Goal: Task Accomplishment & Management: Complete application form

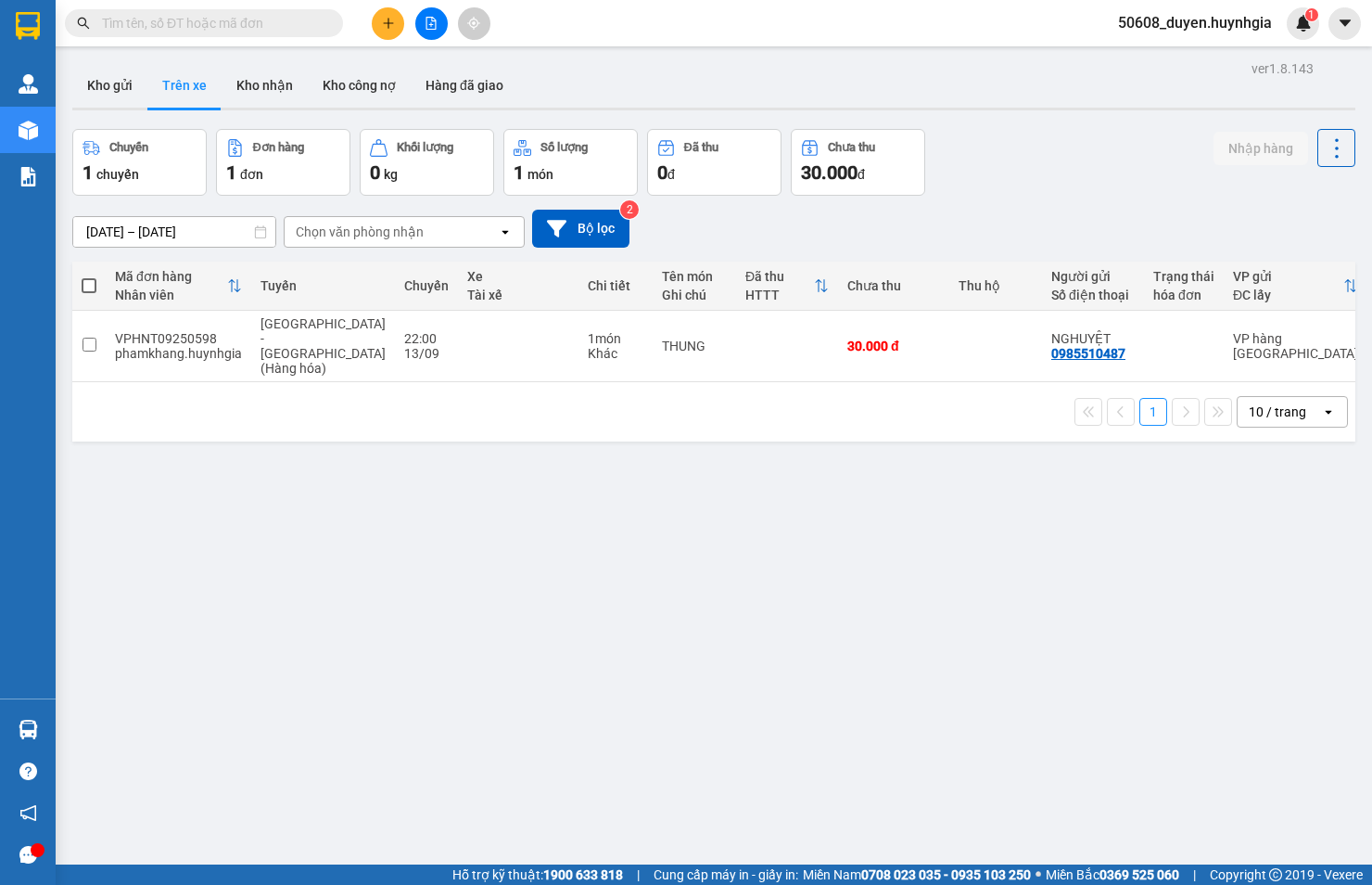
click at [390, 29] on icon "plus" at bounding box center [389, 23] width 13 height 13
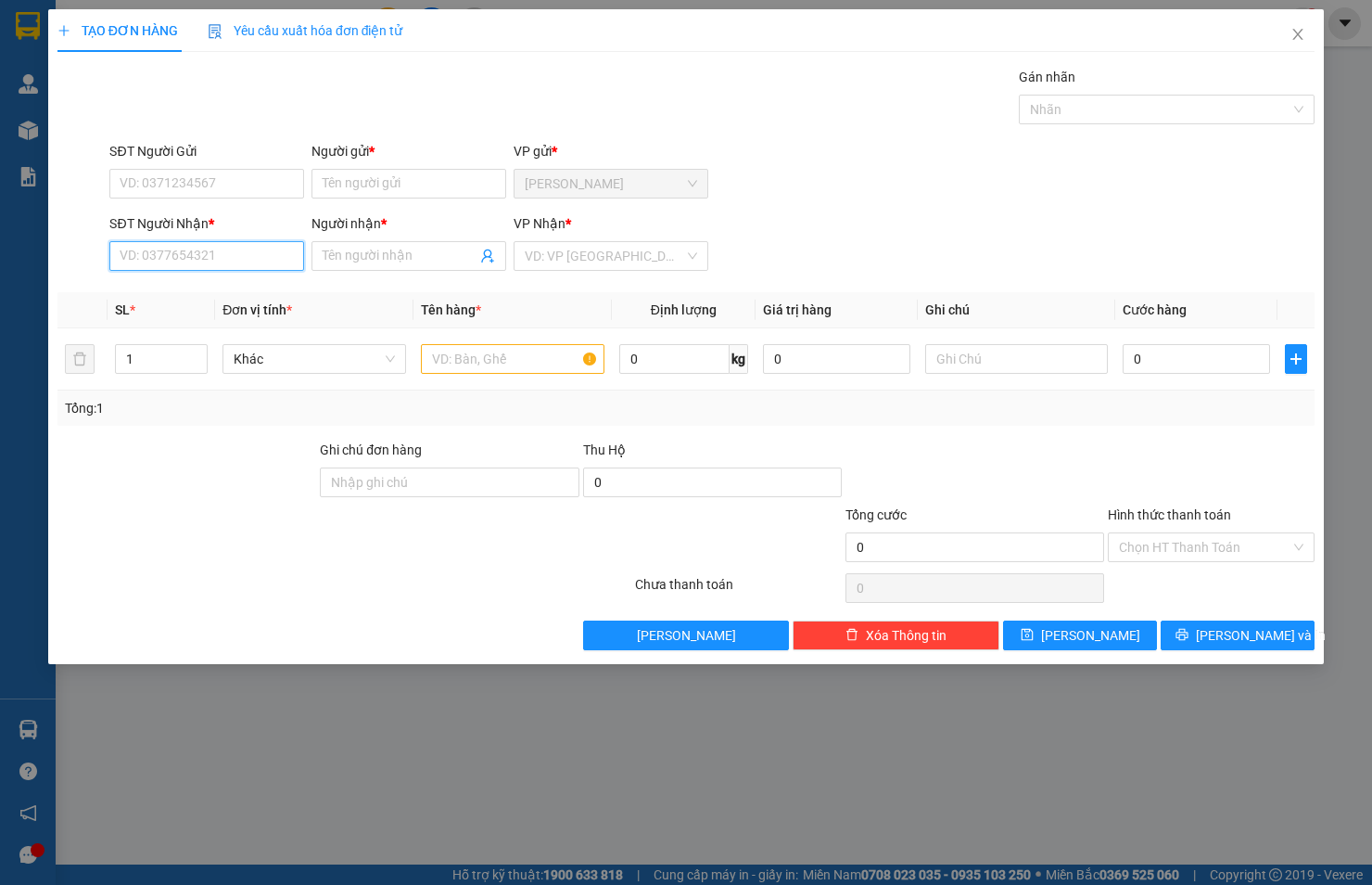
click at [270, 256] on input "SĐT Người Nhận *" at bounding box center [207, 256] width 195 height 30
click at [222, 253] on input "SĐT Người Nhận *" at bounding box center [207, 256] width 195 height 30
type input "0937939758"
click at [204, 288] on div "0937939758 - [GEOGRAPHIC_DATA]" at bounding box center [225, 293] width 209 height 21
type input "[PERSON_NAME]"
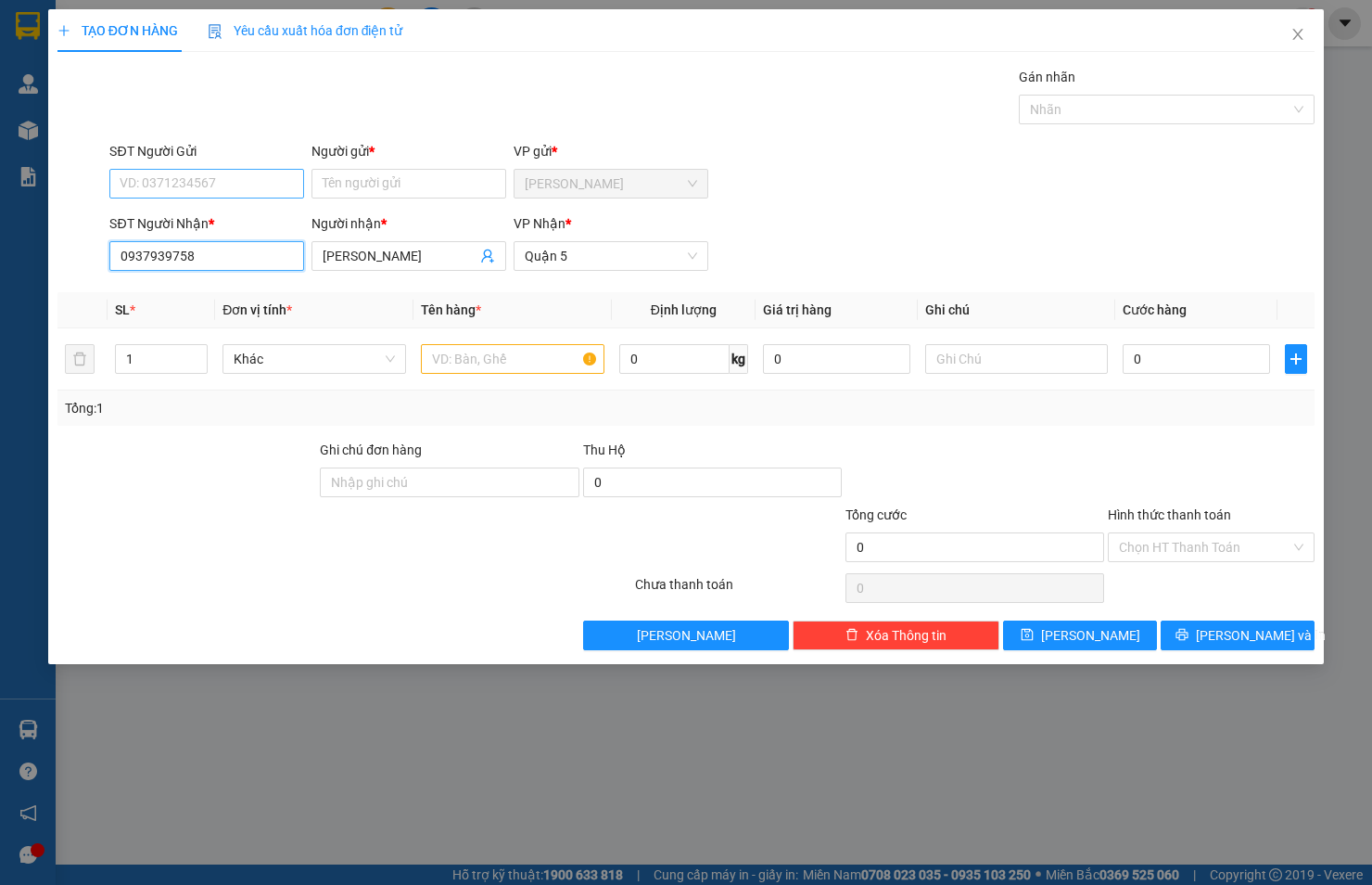
type input "0937939758"
click at [222, 196] on input "SĐT Người Gửi" at bounding box center [207, 184] width 195 height 30
click at [238, 202] on div "0974496795 0375801941 0974496795 - NHUNG 0375801941 - NHỎ" at bounding box center [207, 235] width 195 height 67
click at [244, 214] on div "SĐT Người Nhận *" at bounding box center [207, 224] width 195 height 21
click at [244, 241] on input "0937939758" at bounding box center [207, 256] width 195 height 30
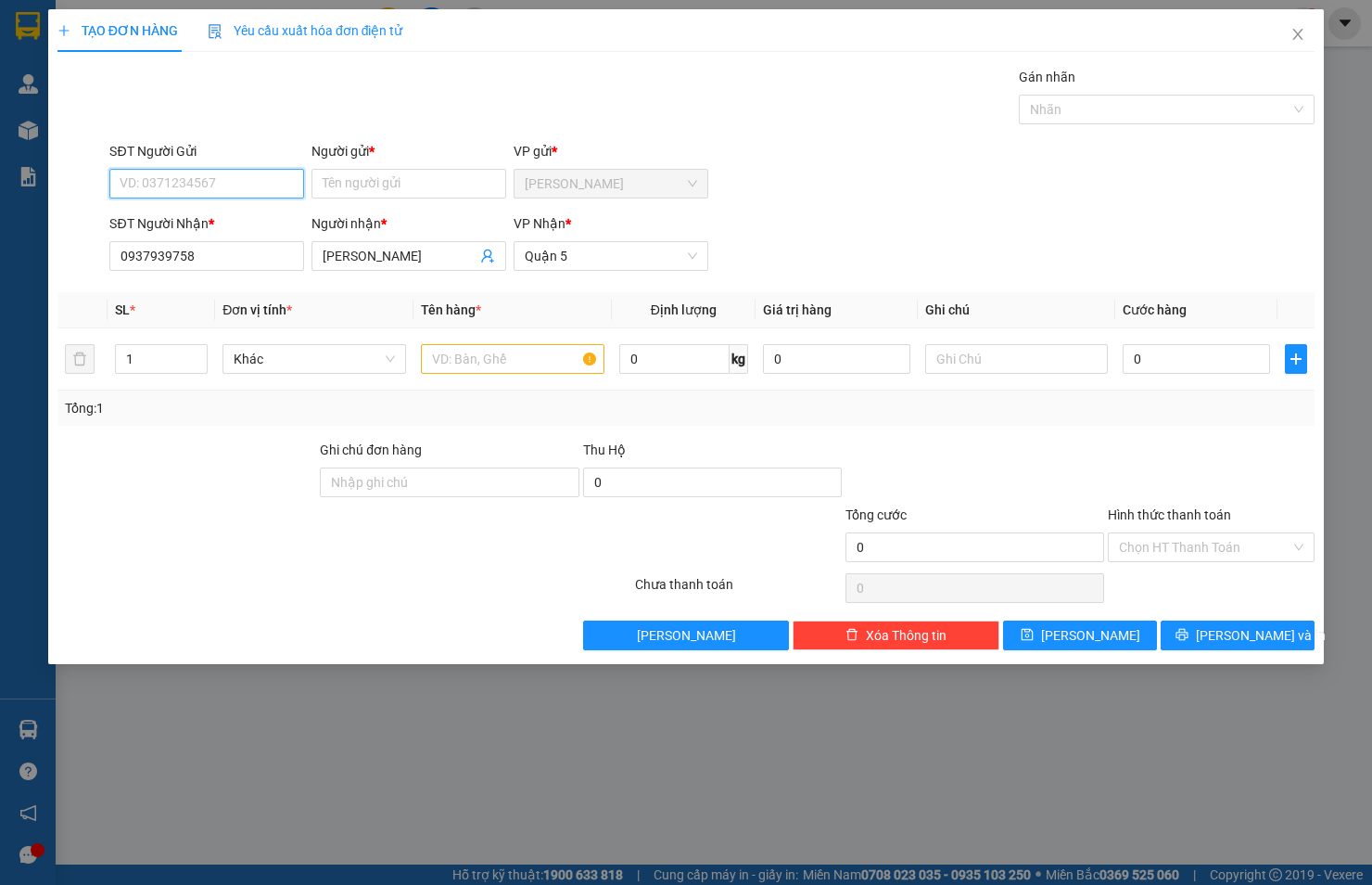
click at [261, 188] on input "SĐT Người Gửi" at bounding box center [207, 184] width 195 height 30
click at [237, 211] on div "0974496795 - NHUNG" at bounding box center [207, 221] width 172 height 21
type input "0974496795"
type input "NHUNG"
click at [479, 364] on input "text" at bounding box center [513, 359] width 184 height 30
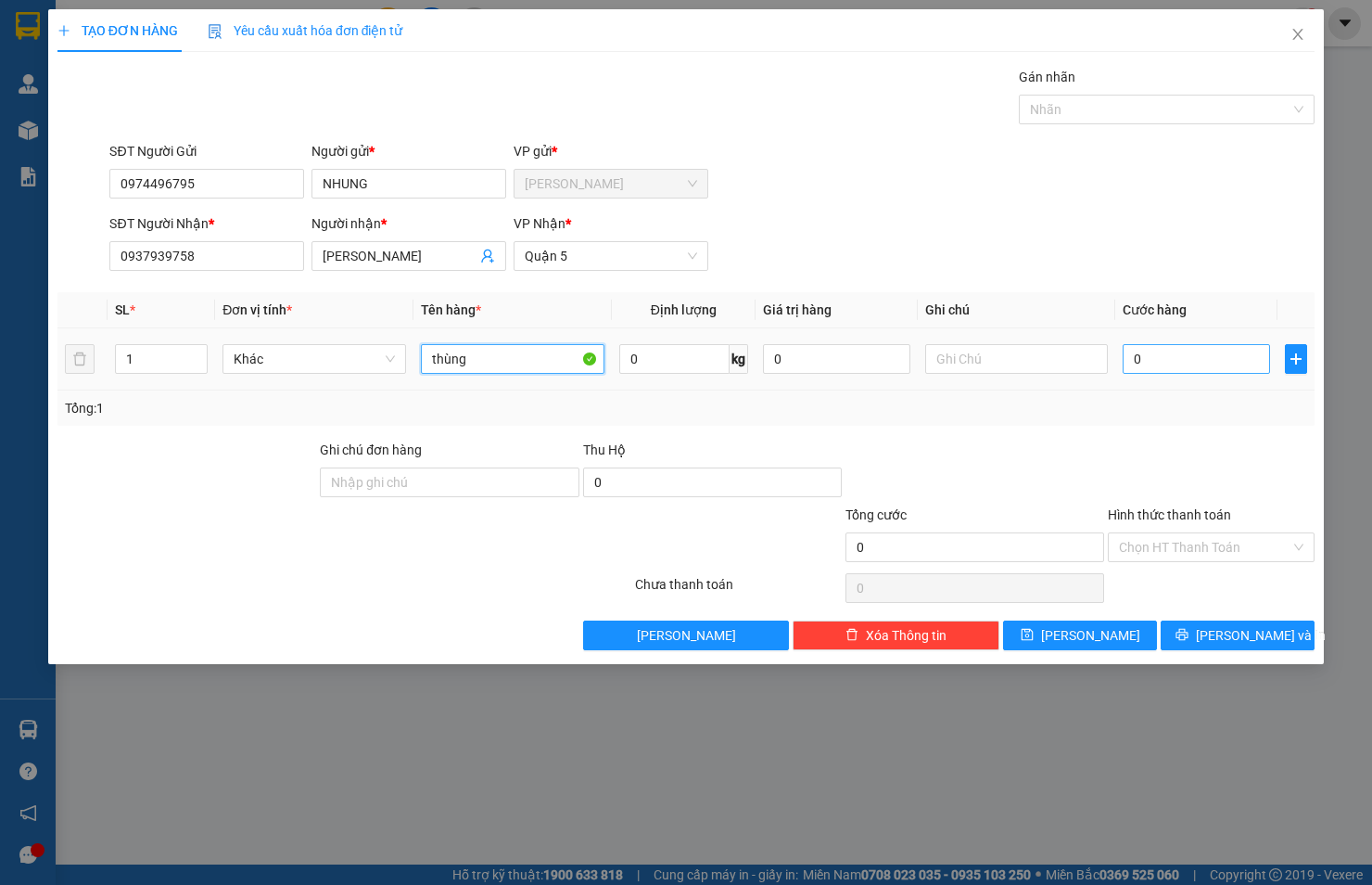
type input "thùng"
click at [1213, 346] on input "0" at bounding box center [1196, 359] width 147 height 30
type input "3"
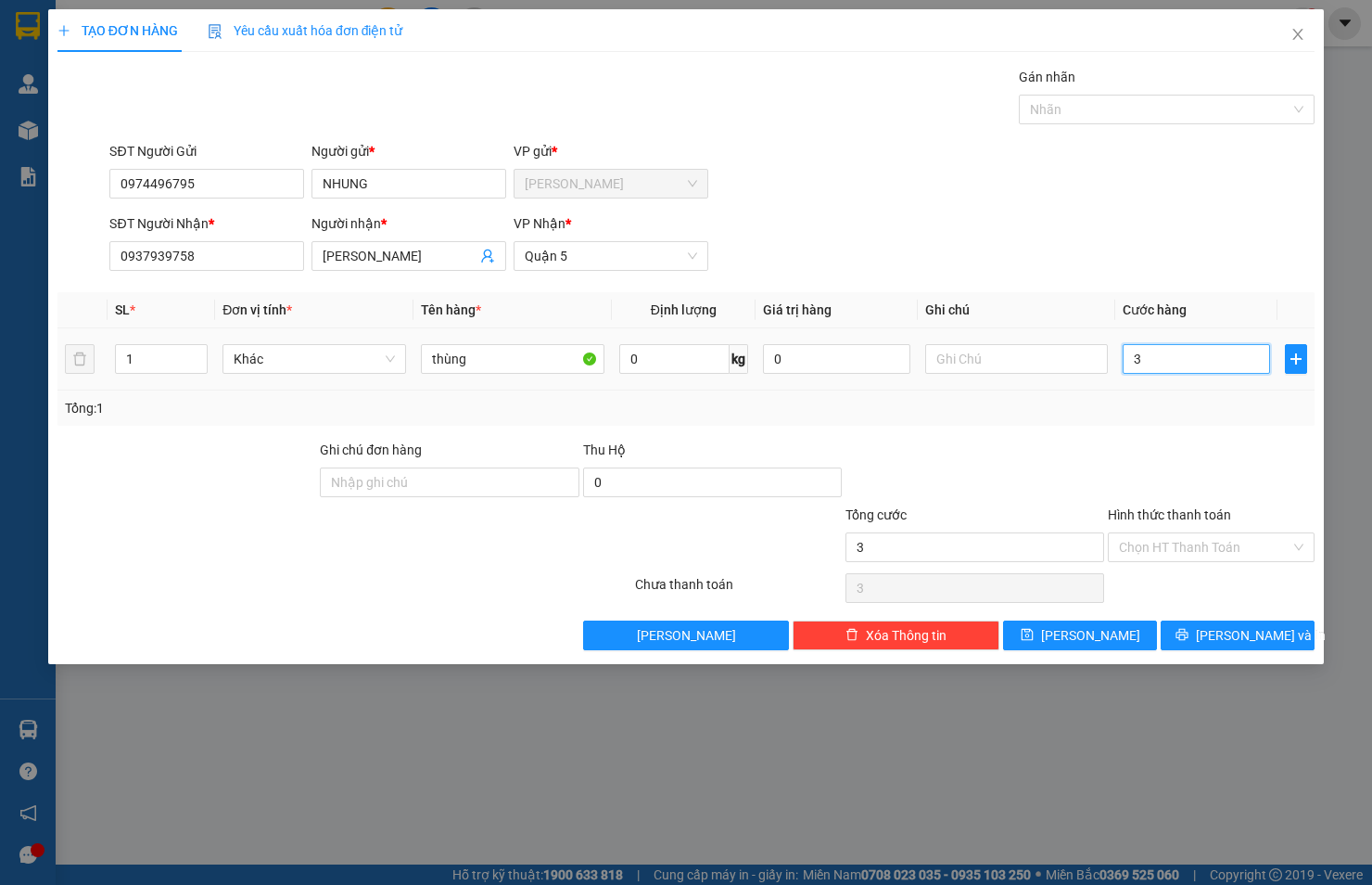
type input "30"
type input "30.000"
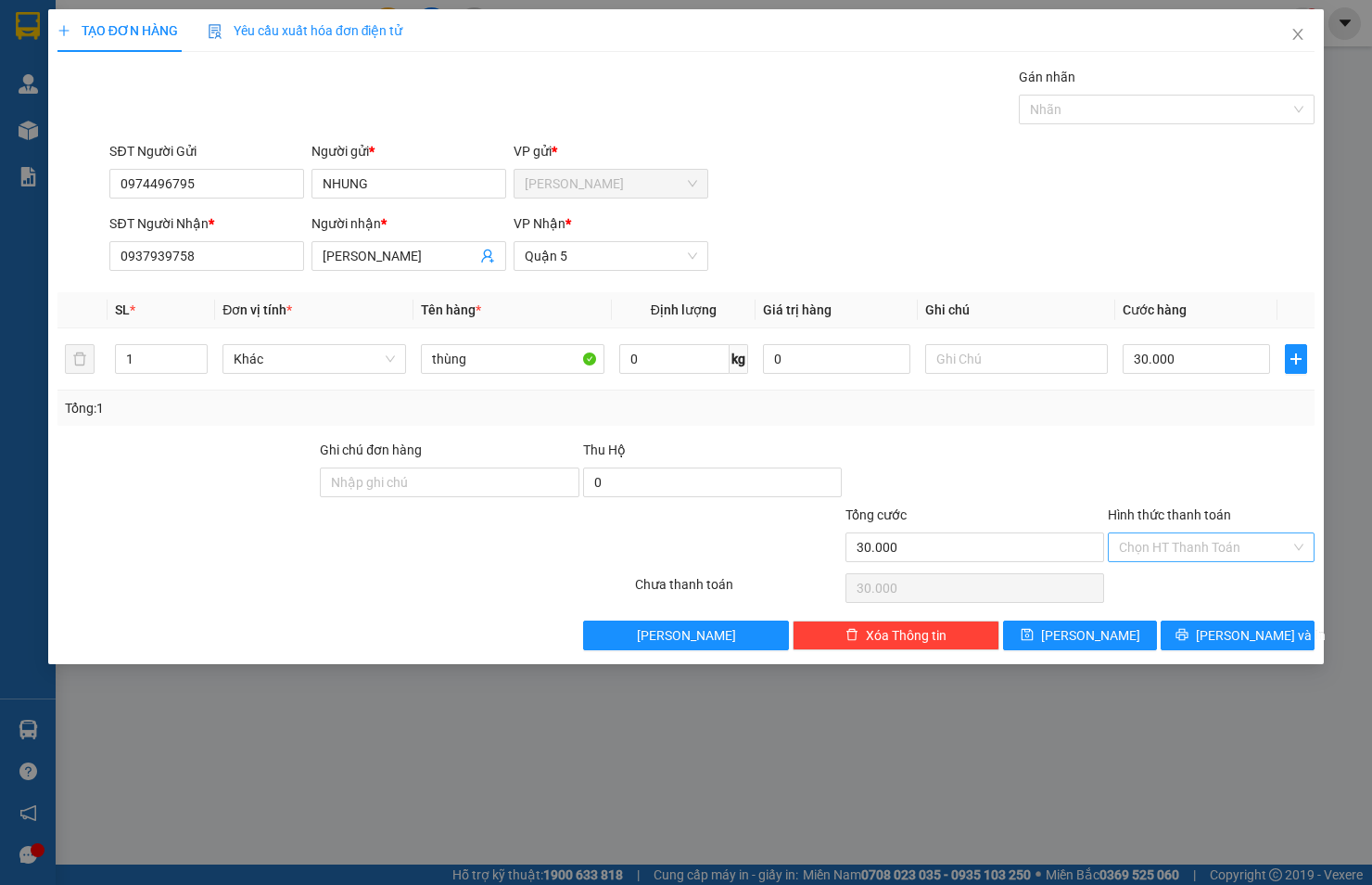
click at [1224, 542] on input "Hình thức thanh toán" at bounding box center [1204, 548] width 172 height 28
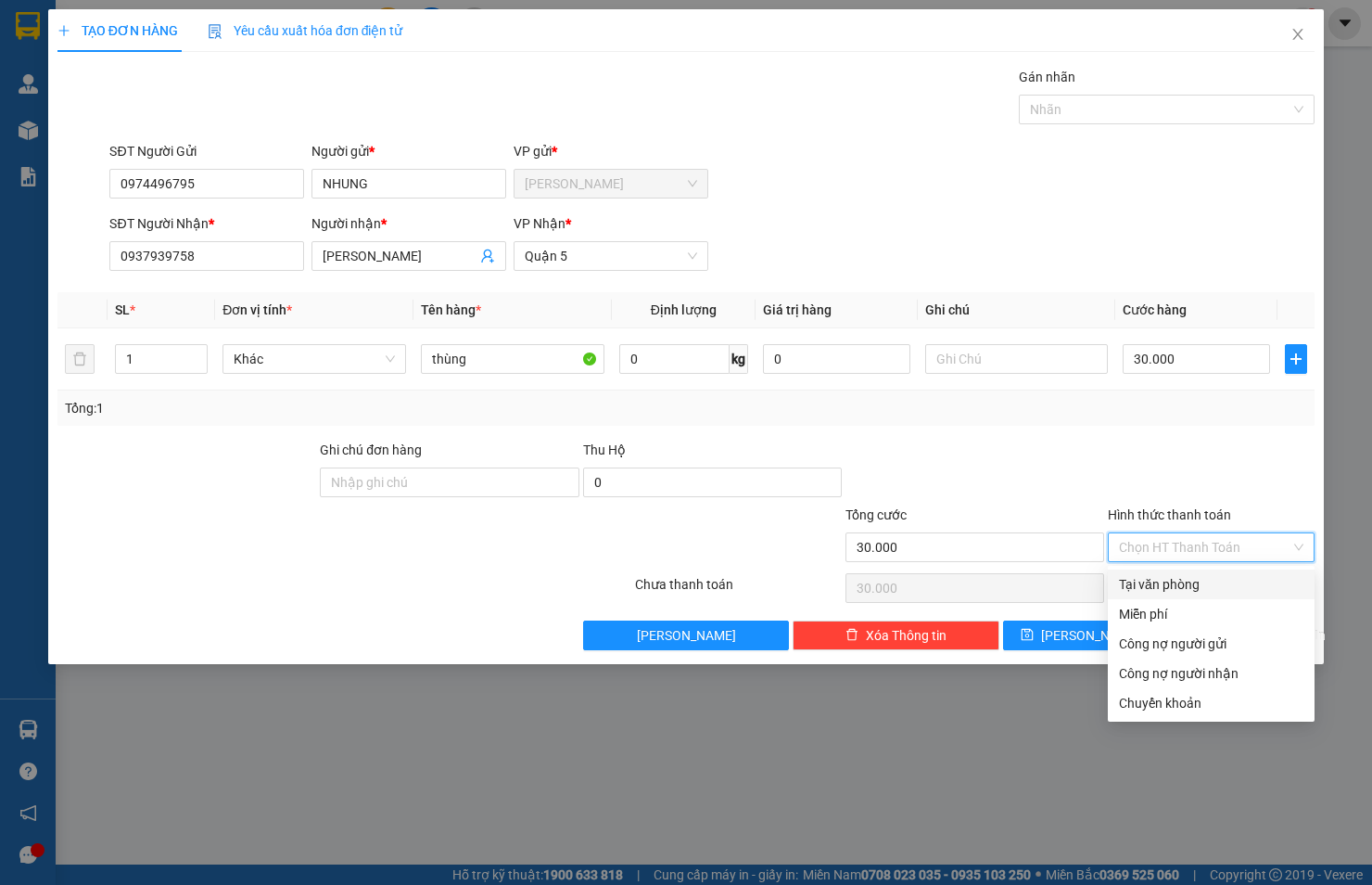
click at [1224, 578] on div "Tại văn phòng" at bounding box center [1211, 584] width 185 height 21
type input "0"
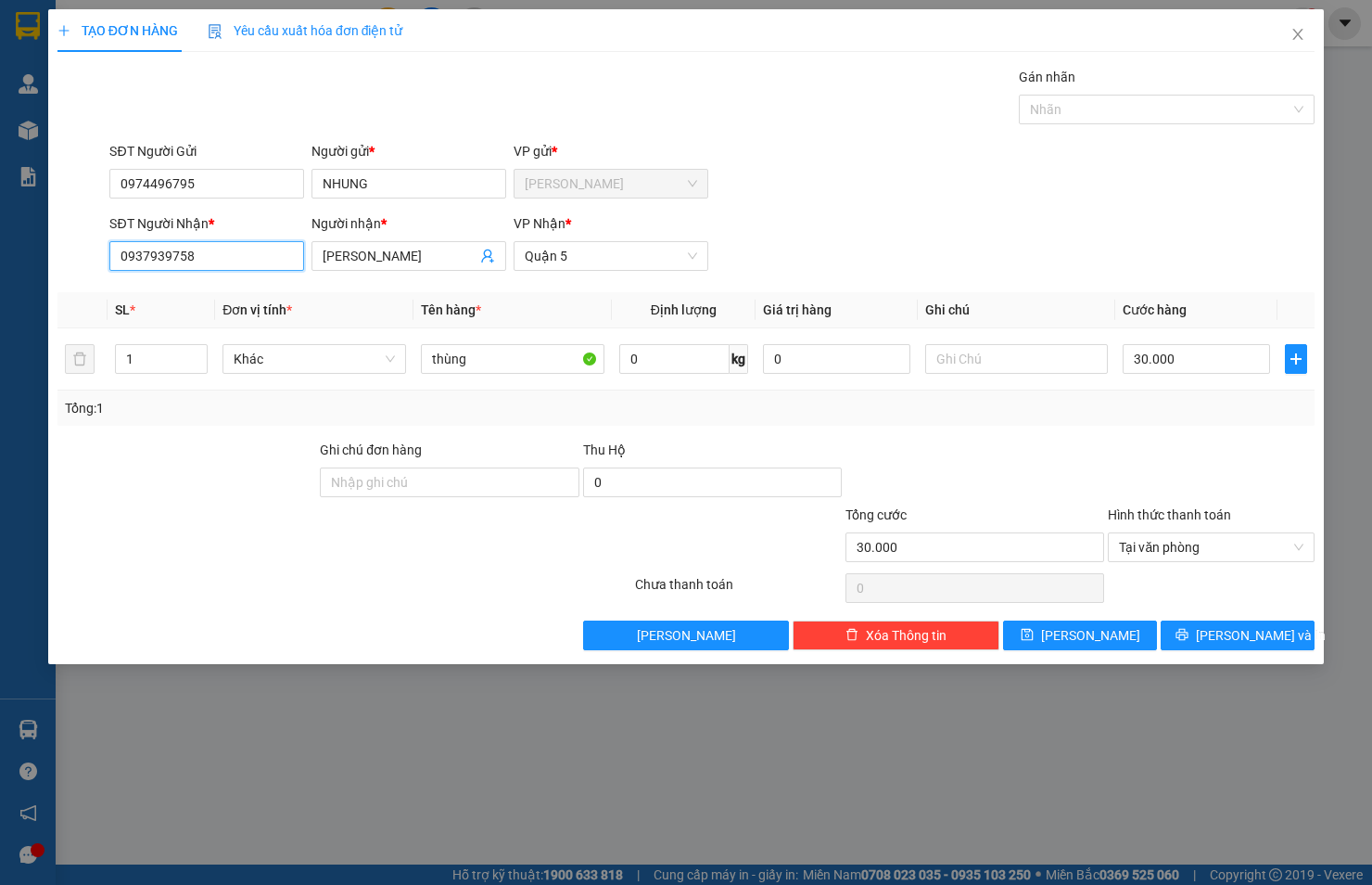
drag, startPoint x: 228, startPoint y: 258, endPoint x: -2, endPoint y: 277, distance: 230.8
click at [0, 277] on html "Kết quả tìm kiếm ( 0 ) Bộ lọc No Data 50608_duyen.huynhgia 1 Quản [PERSON_NAME]…" at bounding box center [686, 442] width 1372 height 885
click at [961, 346] on input "text" at bounding box center [1017, 359] width 184 height 30
paste input "[PERSON_NAME][GEOGRAPHIC_DATA] 4 [PERSON_NAME] NHỎ P15 Q11"
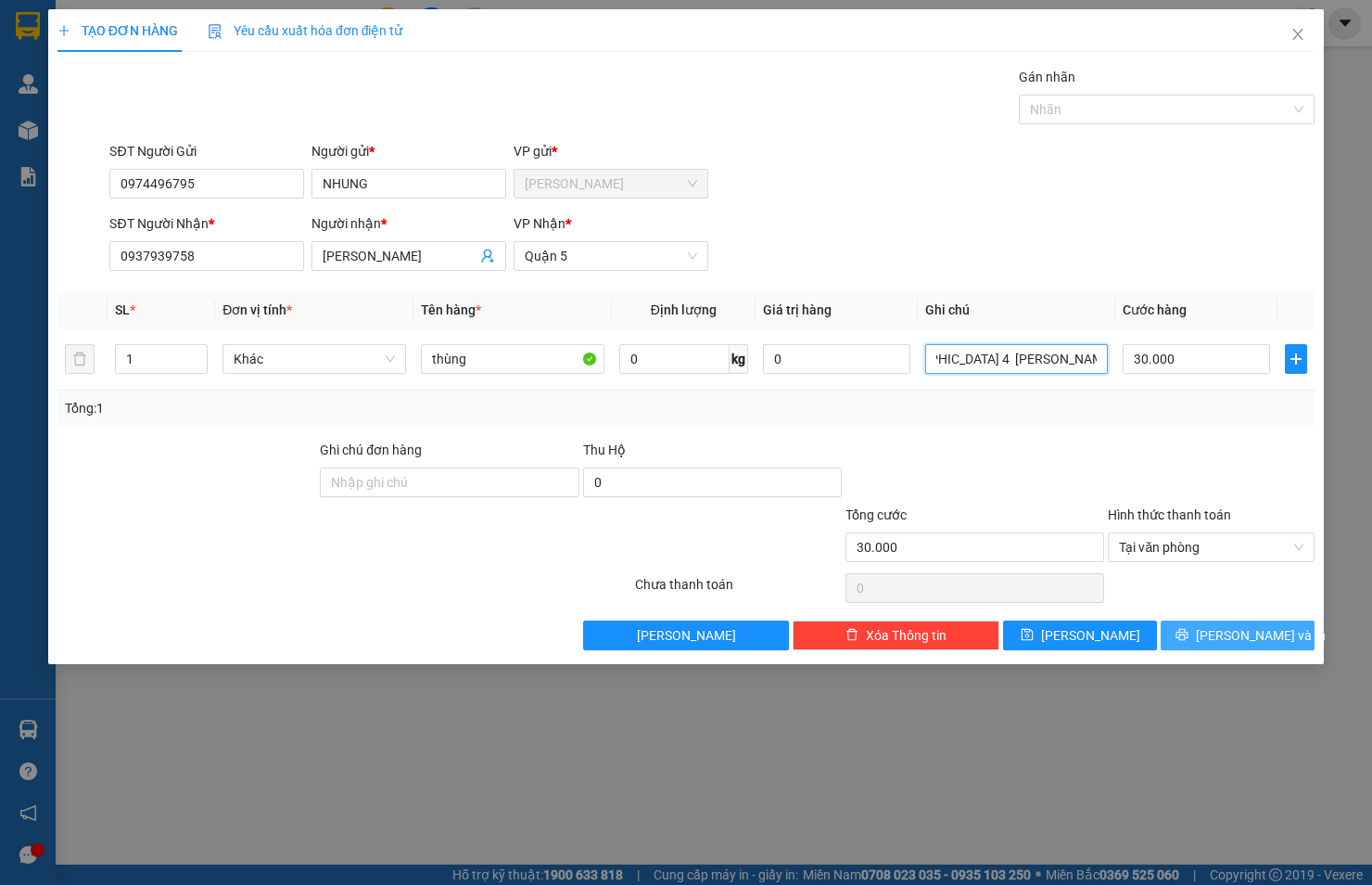
type input "[PERSON_NAME][GEOGRAPHIC_DATA] 4 [PERSON_NAME] NHỎ P15 Q11"
click at [1224, 633] on span "[PERSON_NAME] và In" at bounding box center [1260, 636] width 130 height 21
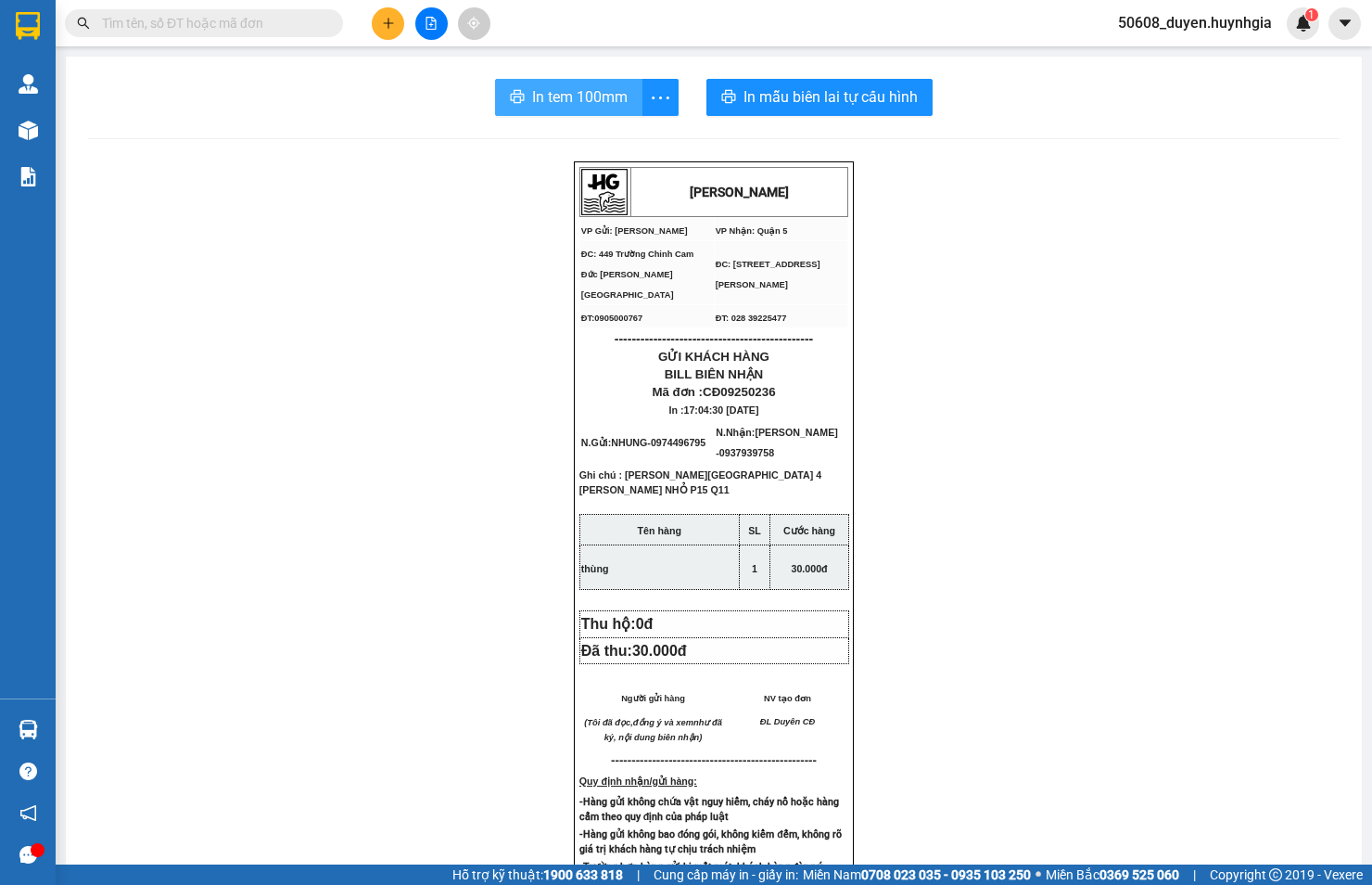
click at [580, 100] on span "In tem 100mm" at bounding box center [580, 97] width 96 height 23
click at [392, 22] on icon "plus" at bounding box center [389, 23] width 13 height 13
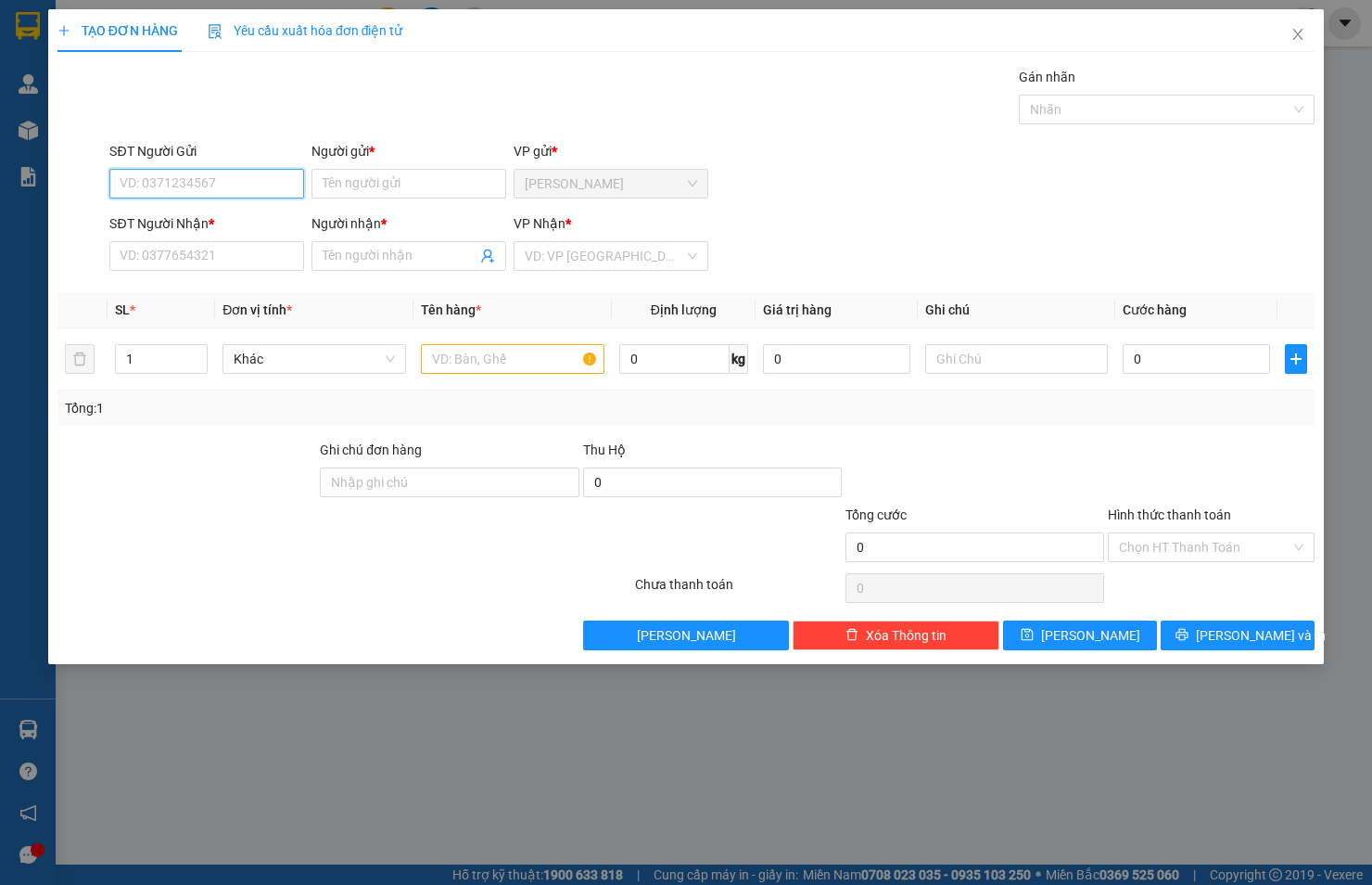
click at [223, 183] on input "SĐT Người Gửi" at bounding box center [207, 184] width 195 height 30
click at [214, 218] on div "0853477709 - CẨN CĐ" at bounding box center [207, 221] width 172 height 21
type input "0853477709"
type input "CẨN CĐ"
type input "0936836921"
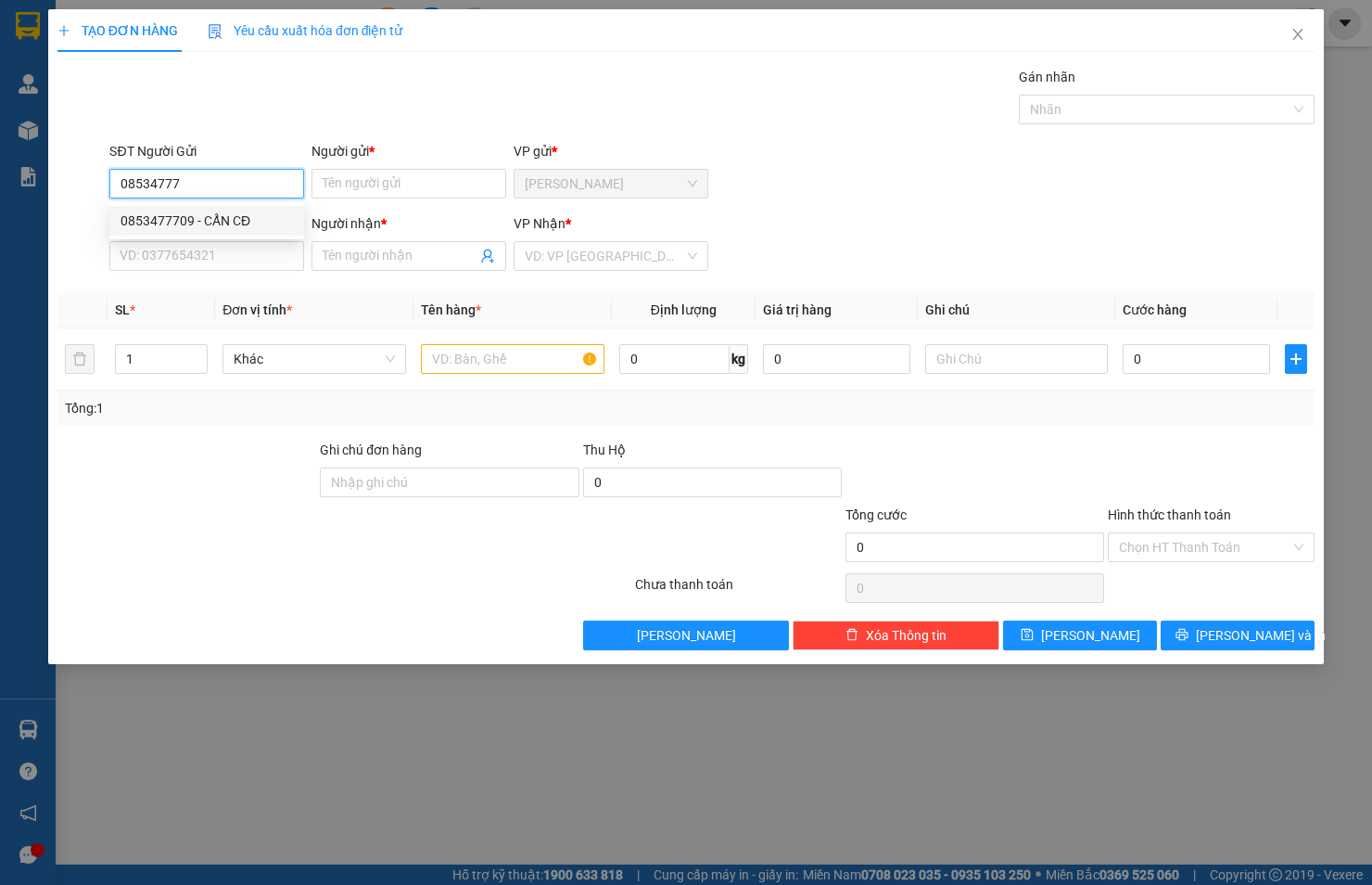
type input "TRÂM"
type input "0853477709"
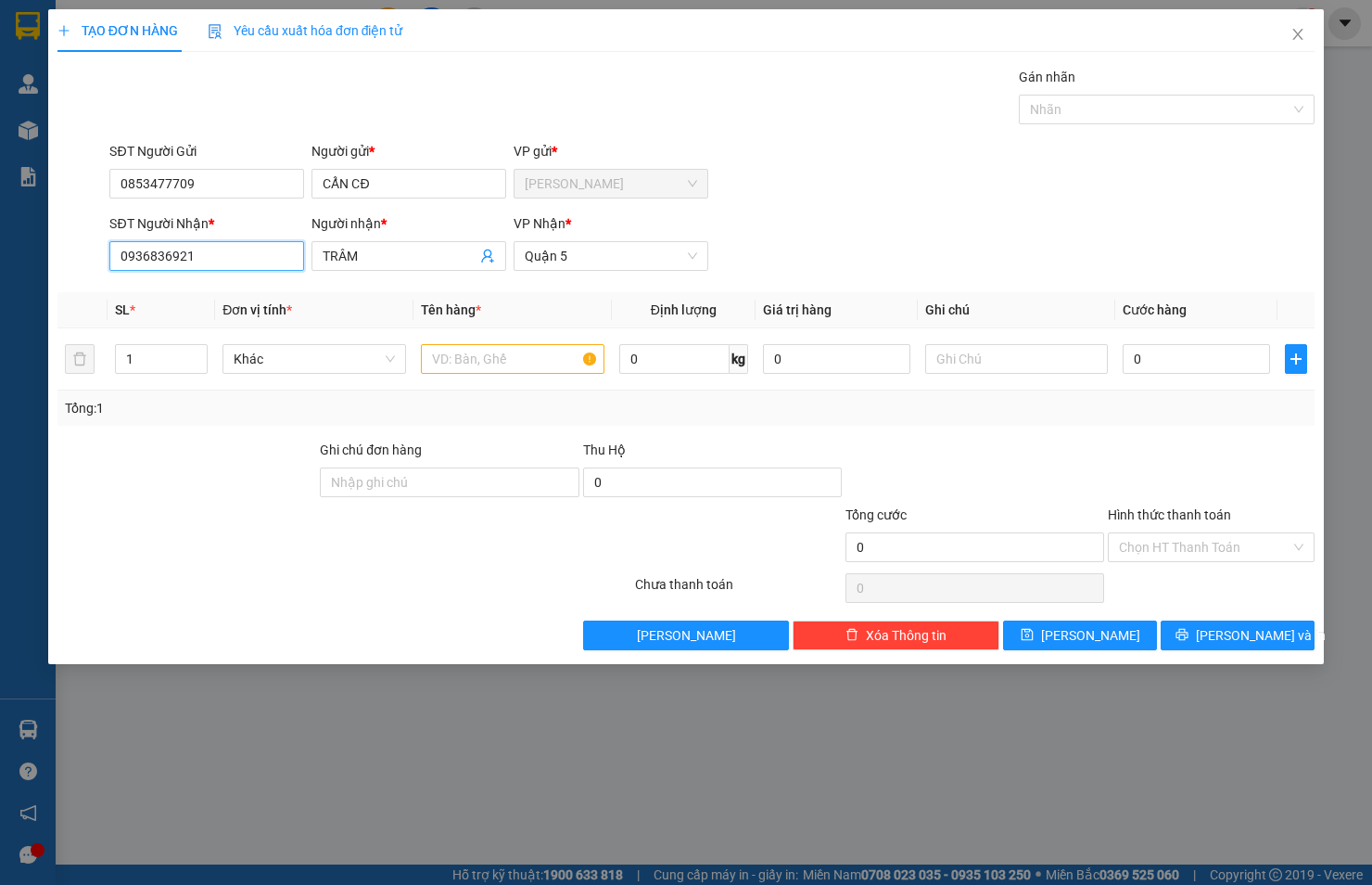
drag, startPoint x: 235, startPoint y: 261, endPoint x: -12, endPoint y: 282, distance: 247.9
click at [0, 282] on html "Kết quả tìm kiếm ( 0 ) Bộ lọc No Data 50608_duyen.huynhgia 1 Quản [PERSON_NAME]…" at bounding box center [686, 442] width 1372 height 885
click at [948, 358] on input "text" at bounding box center [1017, 359] width 184 height 30
paste input "chung cư [GEOGRAPHIC_DATA] 25 ĐÀO TRÍ [GEOGRAPHIC_DATA] Q7"
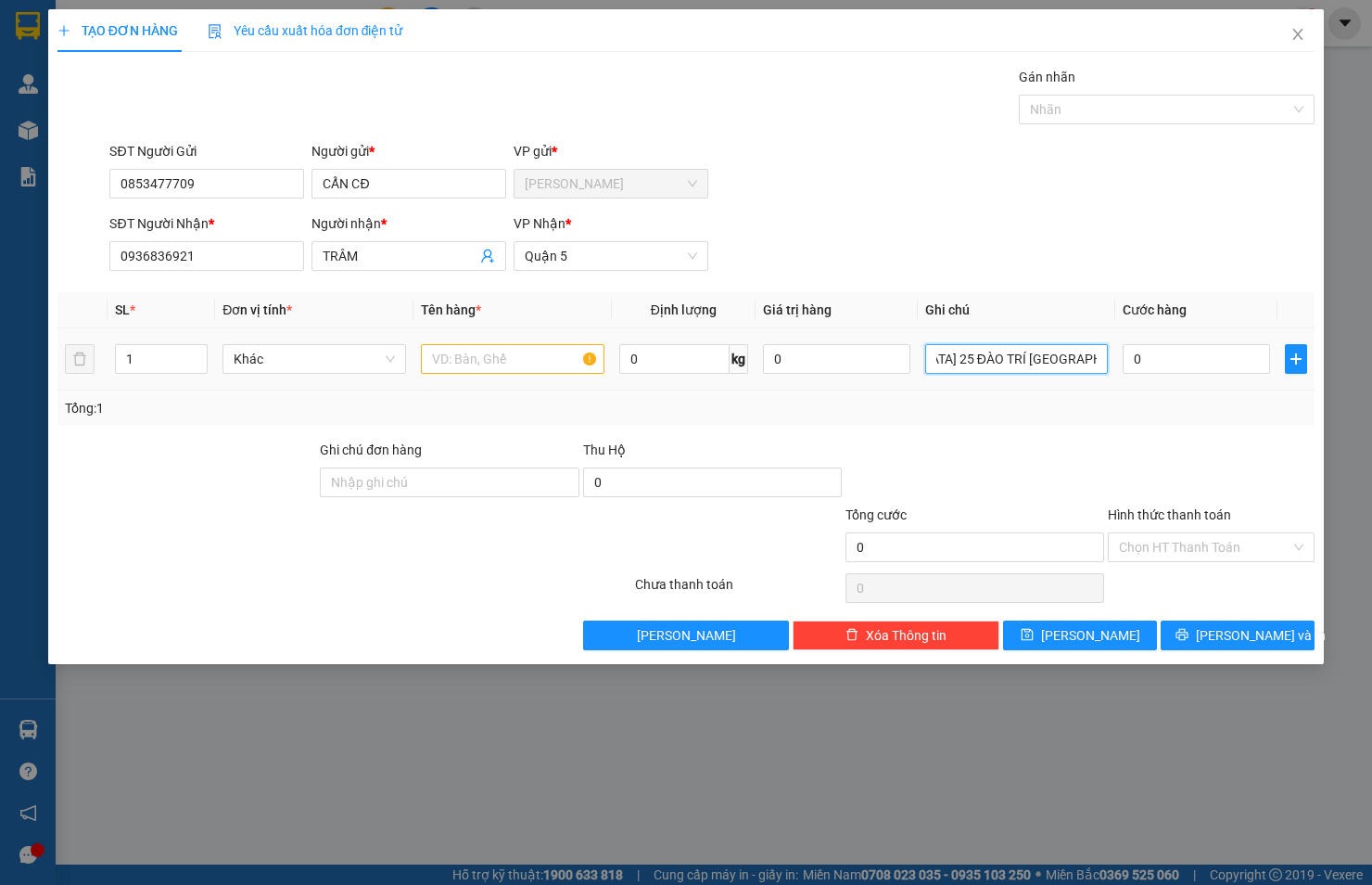
type input "chung cư [GEOGRAPHIC_DATA] 25 ĐÀO TRÍ [GEOGRAPHIC_DATA] Q7"
click at [539, 347] on input "text" at bounding box center [513, 359] width 184 height 30
drag, startPoint x: 631, startPoint y: 261, endPoint x: 464, endPoint y: 267, distance: 167.1
click at [464, 267] on div "SĐT Người Nhận * 0936836921 Người nhận * TRÂM VP Nhận * Quận 5" at bounding box center [712, 246] width 1213 height 65
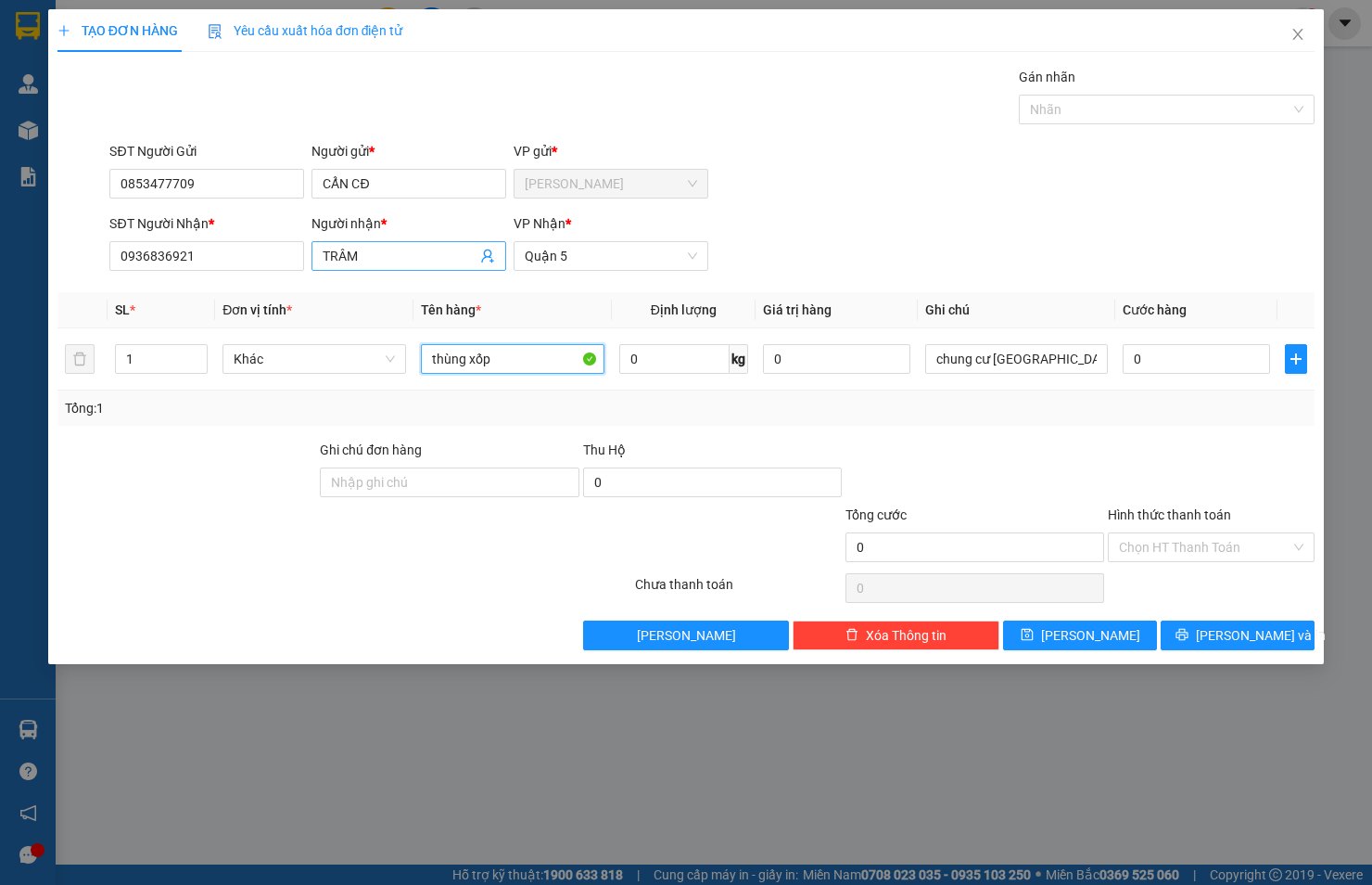
drag, startPoint x: 580, startPoint y: 250, endPoint x: 494, endPoint y: 254, distance: 86.1
click at [494, 254] on div "SĐT Người Nhận * 0936836921 Người nhận * TRÂM VP Nhận * Quận 5" at bounding box center [712, 246] width 1213 height 65
click at [595, 257] on span "Quận 5" at bounding box center [611, 256] width 172 height 28
type input "thùng xốp"
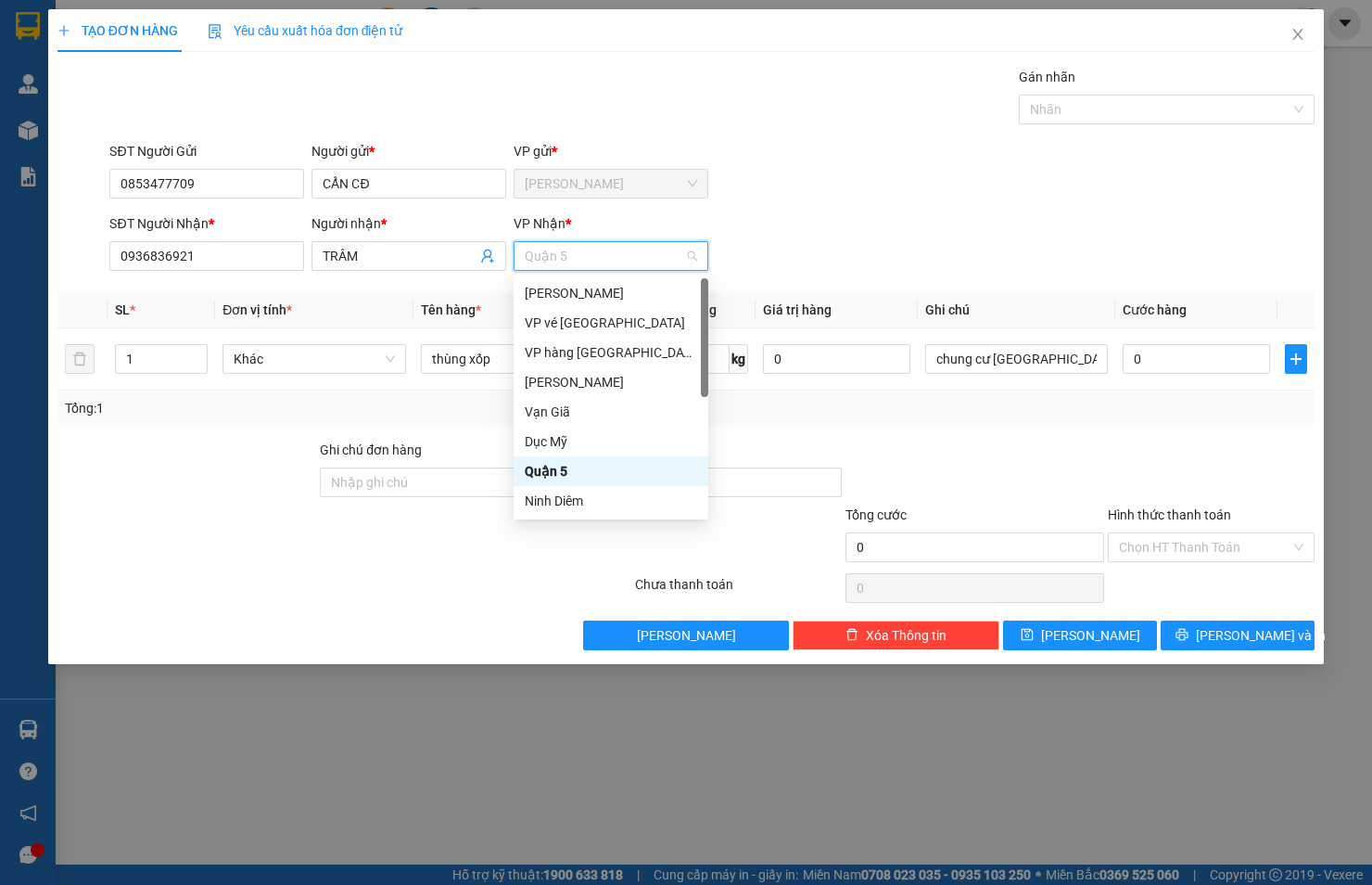
click at [595, 257] on span "Quận 5" at bounding box center [611, 256] width 172 height 28
click at [585, 292] on div "[PERSON_NAME]" at bounding box center [611, 293] width 172 height 21
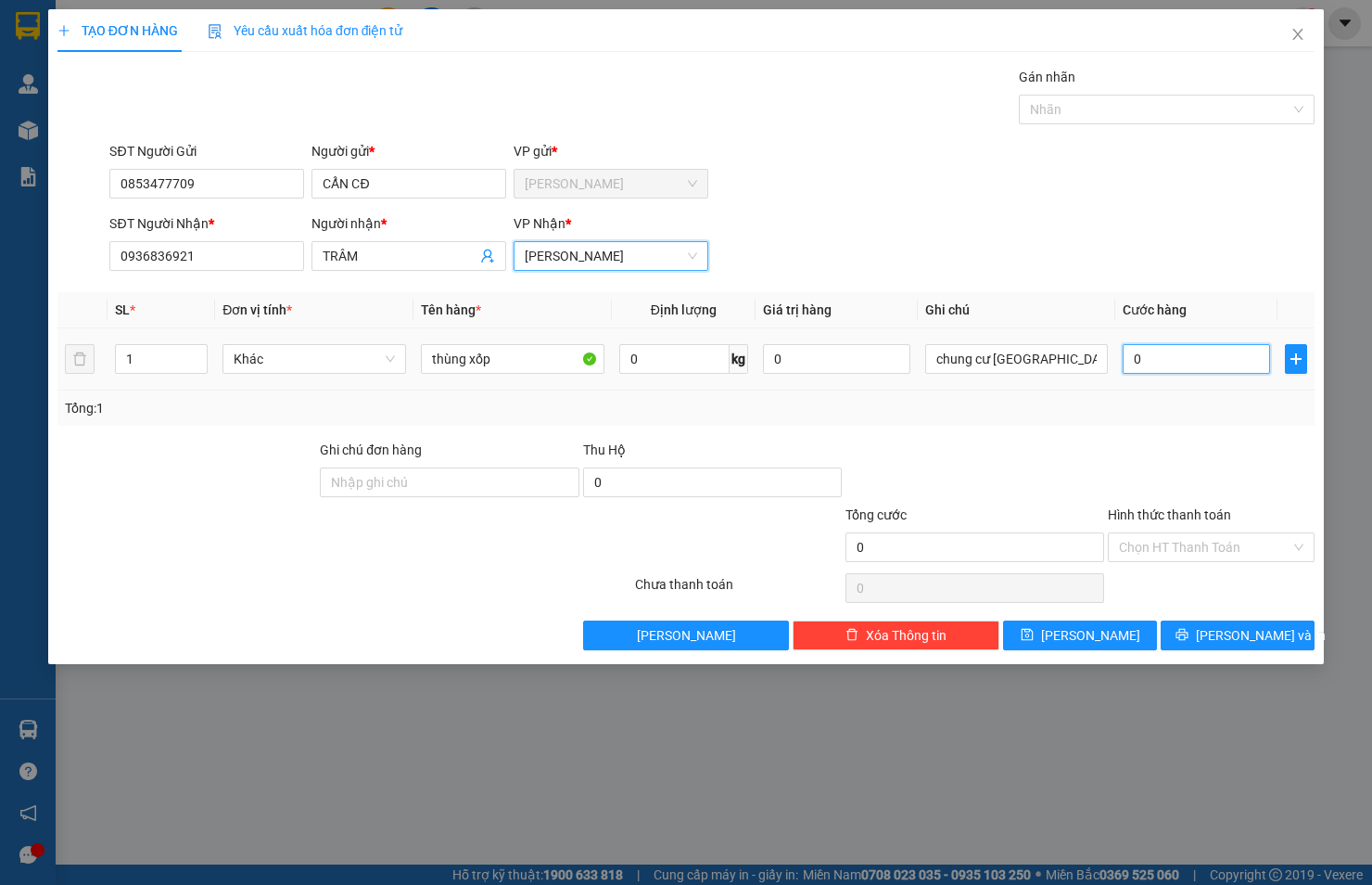
click at [1185, 360] on input "0" at bounding box center [1196, 359] width 147 height 30
type input "5"
type input "50"
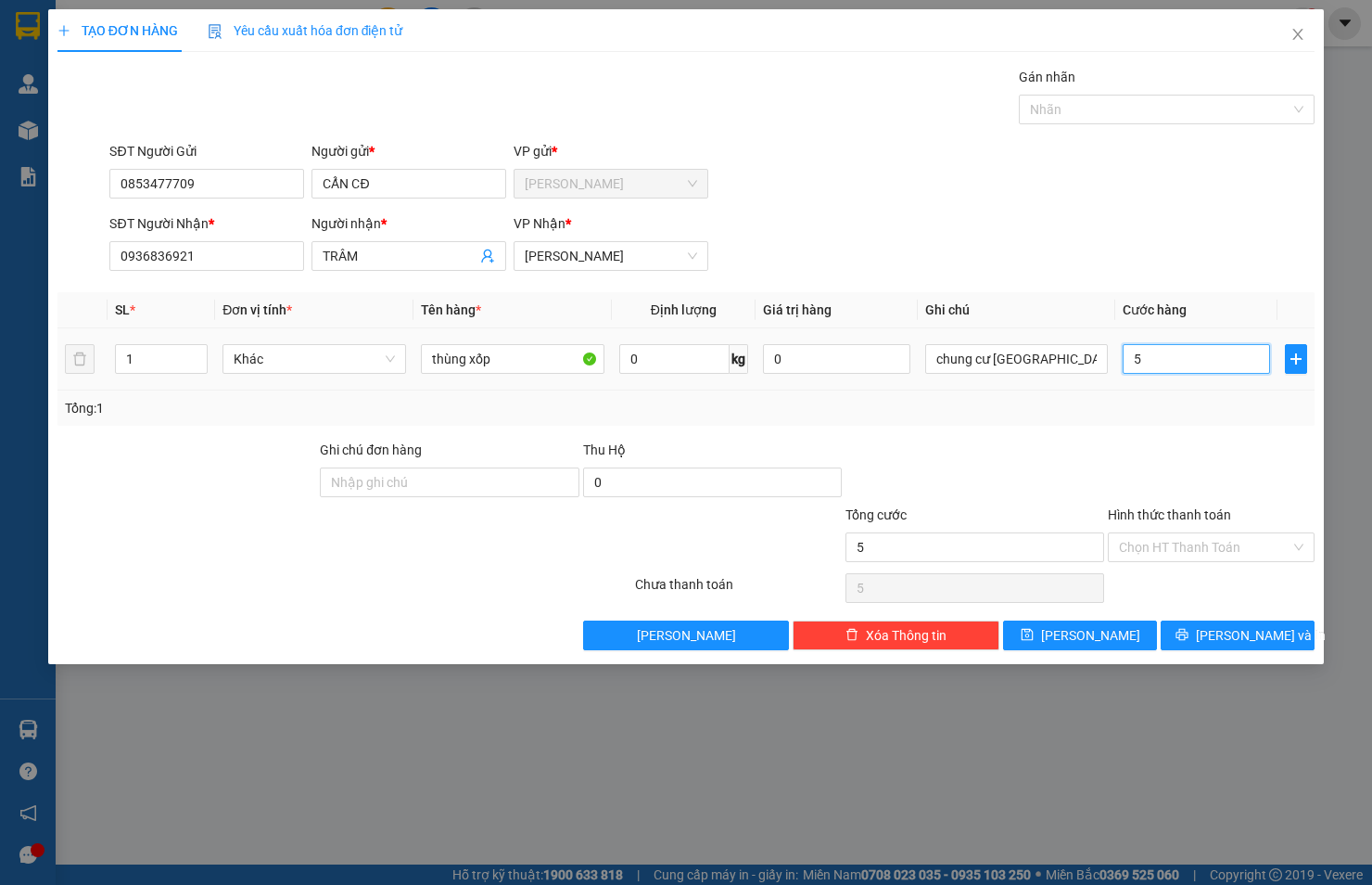
type input "50"
type input "50.000"
click at [1224, 548] on input "Hình thức thanh toán" at bounding box center [1204, 548] width 172 height 28
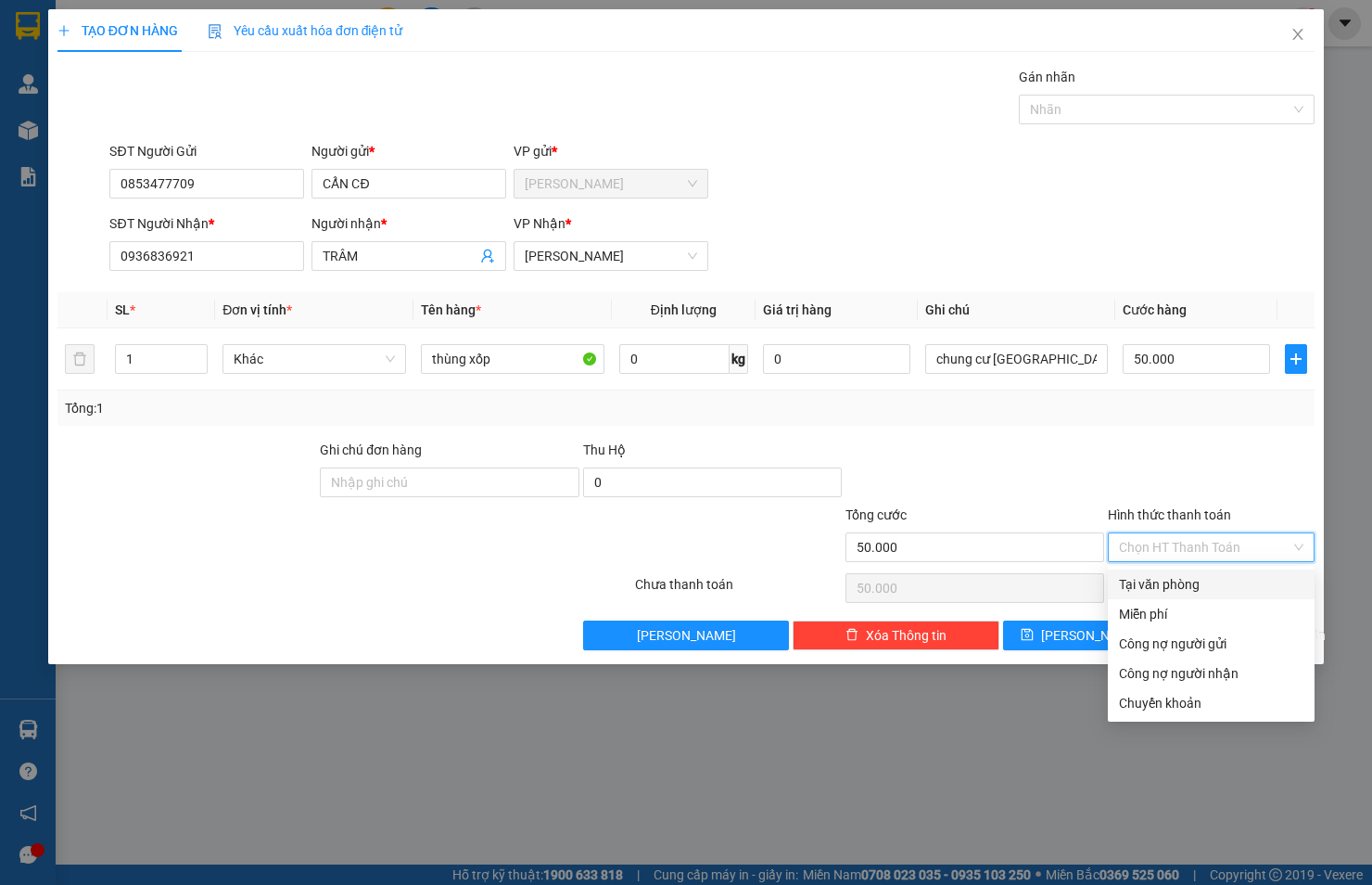
click at [1222, 579] on div "Tại văn phòng" at bounding box center [1211, 584] width 185 height 21
type input "0"
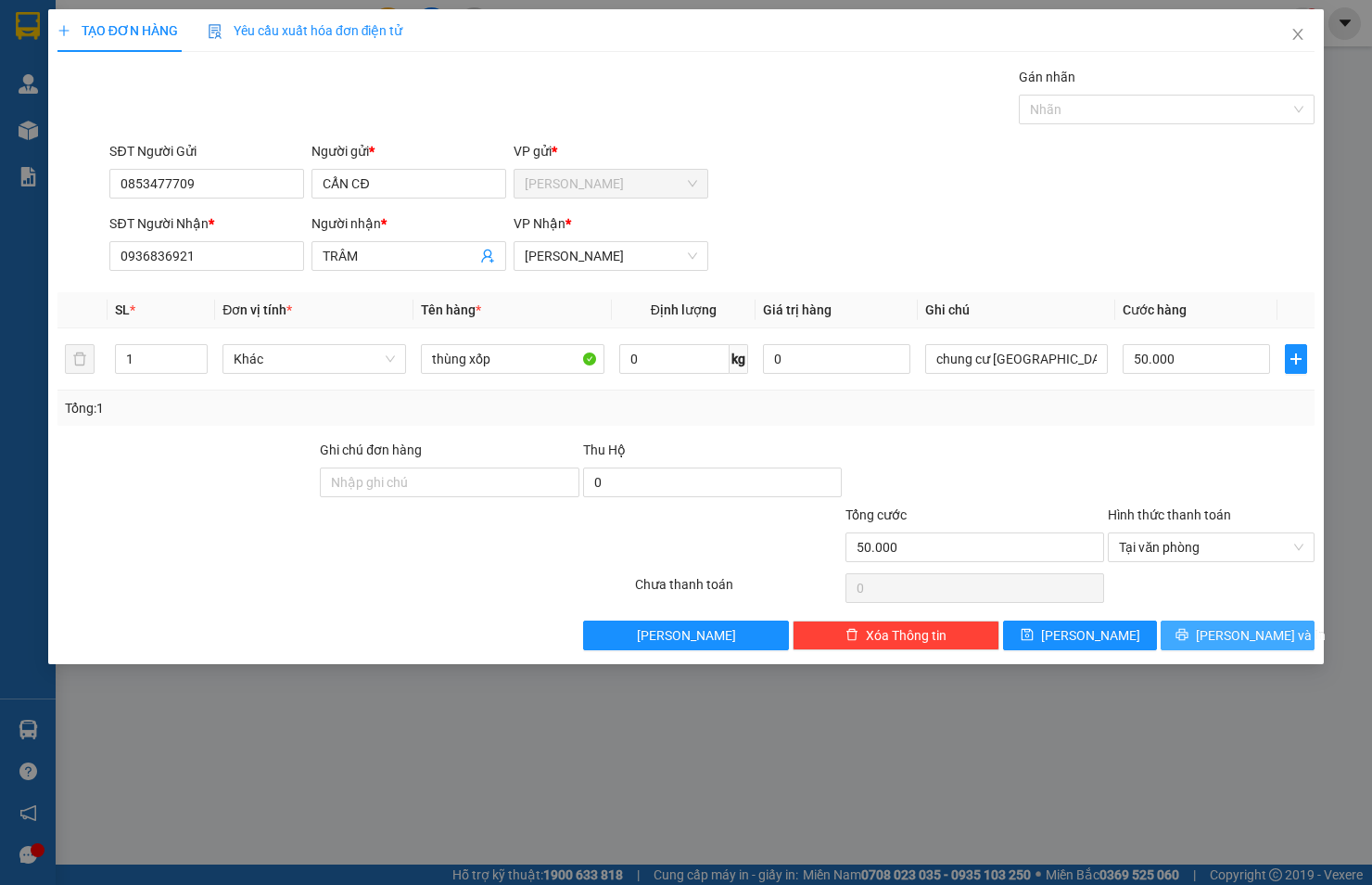
click at [1233, 626] on span "[PERSON_NAME] và In" at bounding box center [1260, 636] width 130 height 21
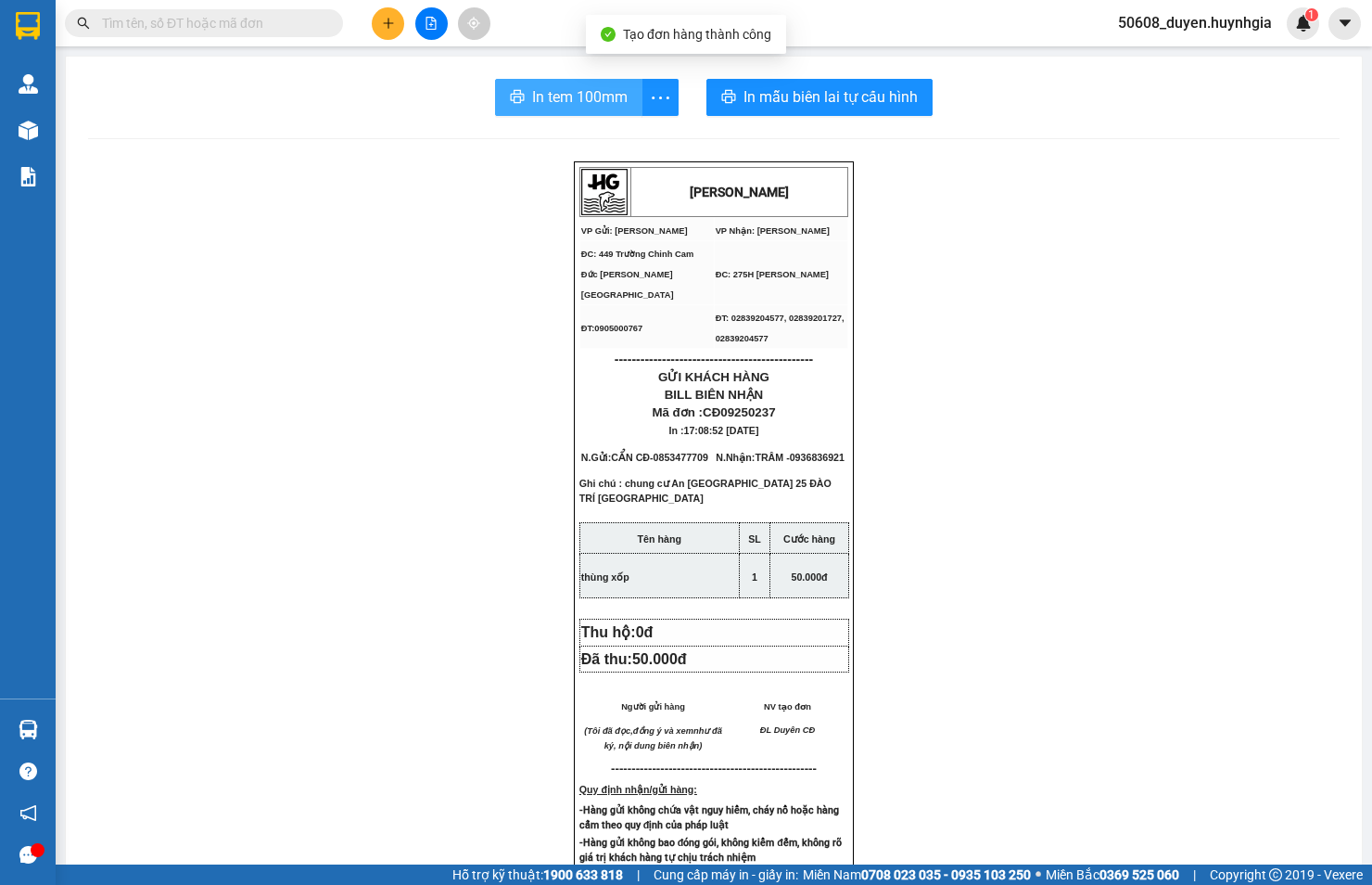
click at [587, 90] on span "In tem 100mm" at bounding box center [580, 97] width 96 height 23
